Goal: Transaction & Acquisition: Download file/media

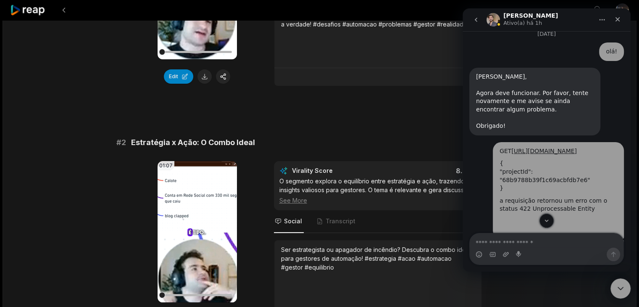
scroll to position [1141, 0]
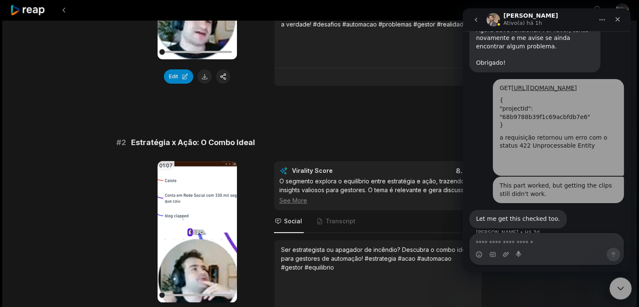
click at [622, 284] on icon "Encerramento do Messenger da Intercom" at bounding box center [619, 287] width 10 height 10
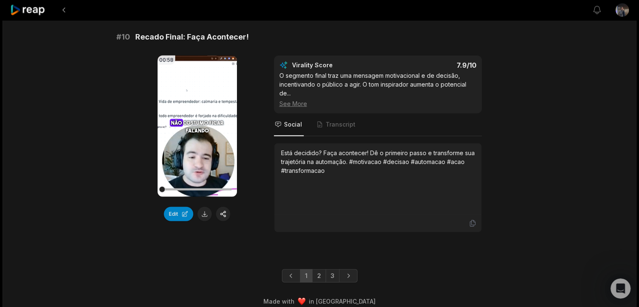
scroll to position [2289, 0]
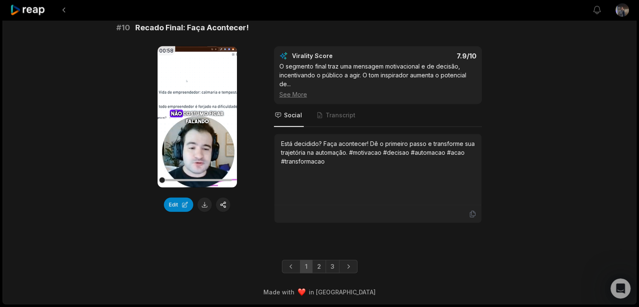
click at [317, 269] on link "2" at bounding box center [319, 266] width 14 height 13
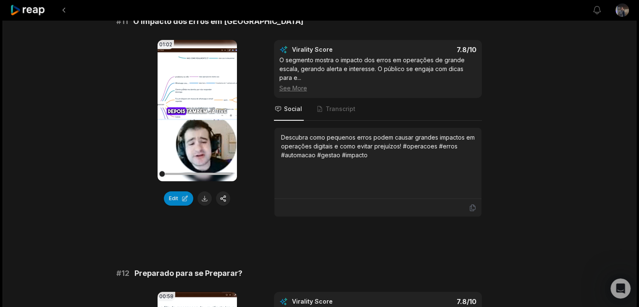
scroll to position [84, 0]
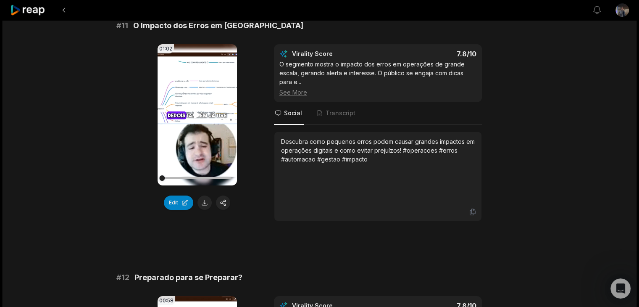
click at [200, 115] on icon at bounding box center [197, 114] width 6 height 7
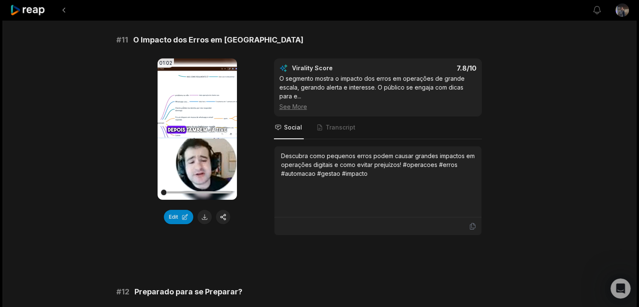
scroll to position [42, 0]
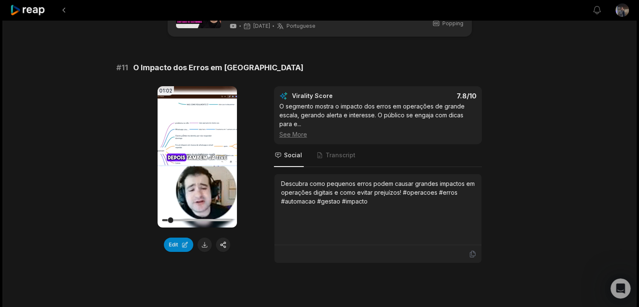
drag, startPoint x: 206, startPoint y: 242, endPoint x: 438, endPoint y: 250, distance: 232.1
click at [207, 242] on button at bounding box center [205, 244] width 14 height 14
click at [205, 159] on video "Your browser does not support mp4 format." at bounding box center [197, 156] width 79 height 141
